Goal: Find specific page/section: Find specific page/section

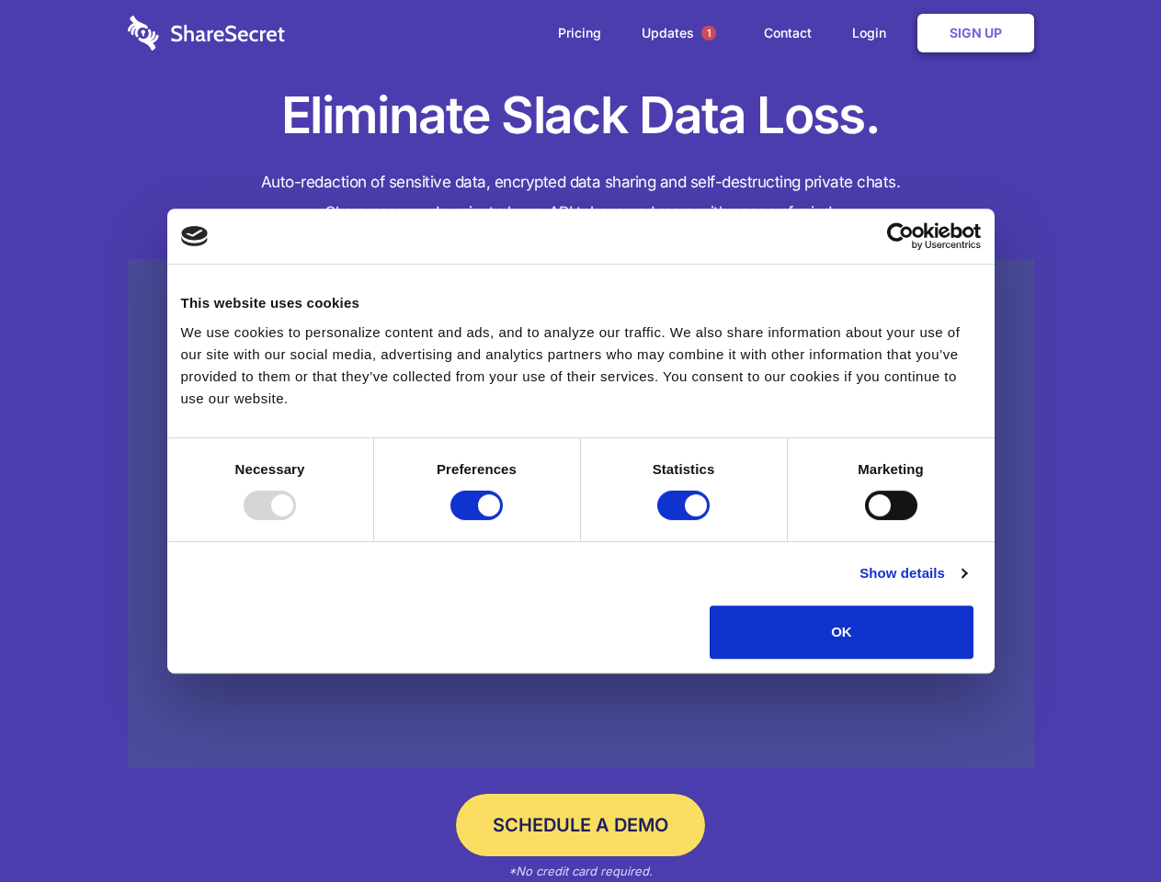
click at [296, 520] on div at bounding box center [270, 505] width 52 height 29
click at [503, 520] on input "Preferences" at bounding box center [476, 505] width 52 height 29
checkbox input "false"
click at [686, 520] on input "Statistics" at bounding box center [683, 505] width 52 height 29
checkbox input "false"
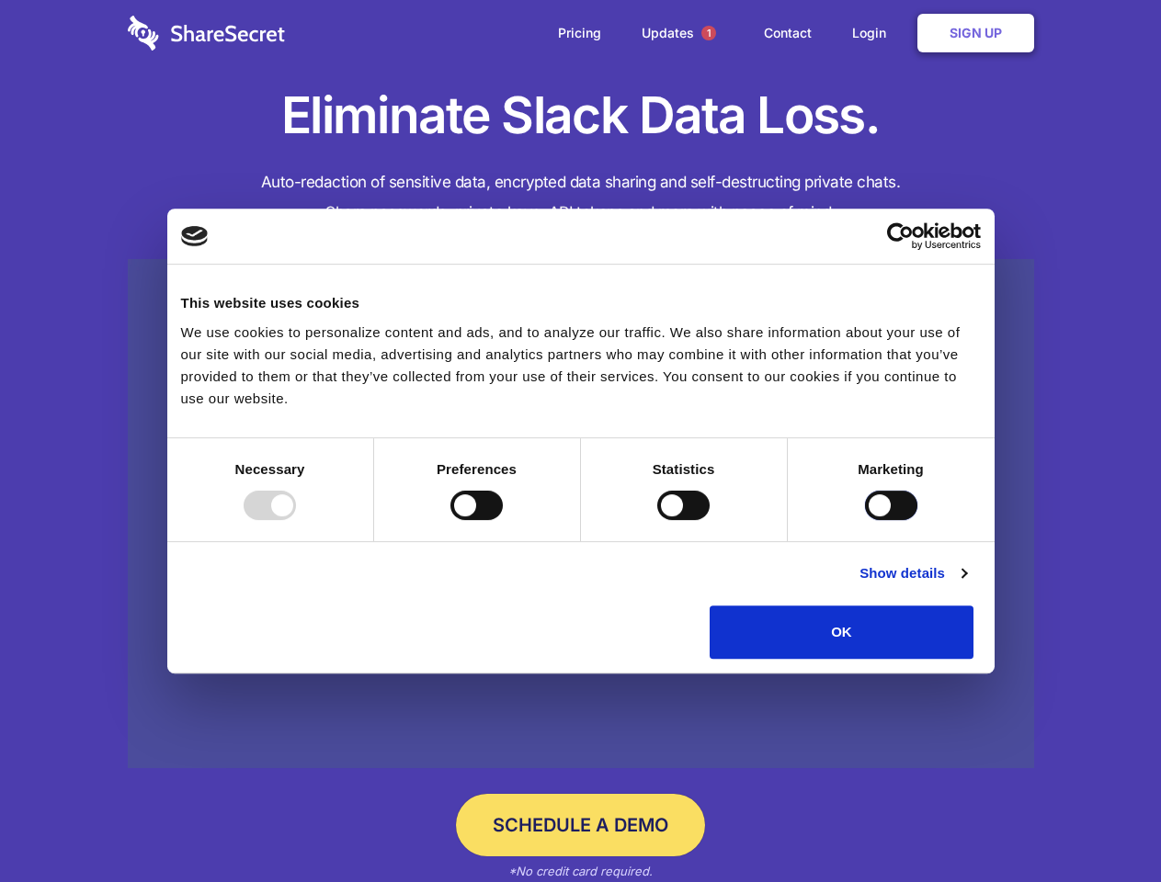
click at [865, 520] on input "Marketing" at bounding box center [891, 505] width 52 height 29
checkbox input "true"
click at [966, 584] on link "Show details" at bounding box center [912, 573] width 107 height 22
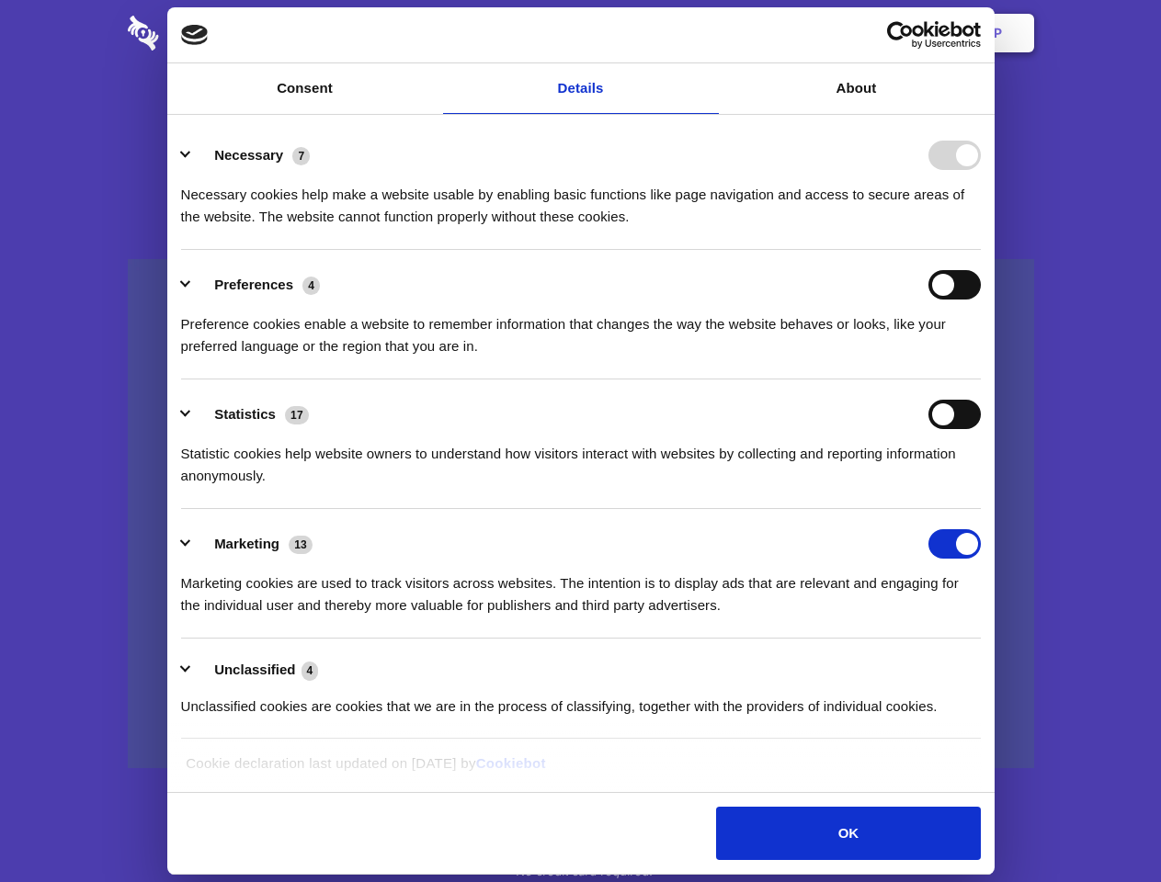
click at [989, 665] on ul "Necessary 7 Necessary cookies help make a website usable by enabling basic func…" at bounding box center [580, 429] width 817 height 619
click at [708, 33] on span "1" at bounding box center [708, 33] width 15 height 15
